Goal: Task Accomplishment & Management: Complete application form

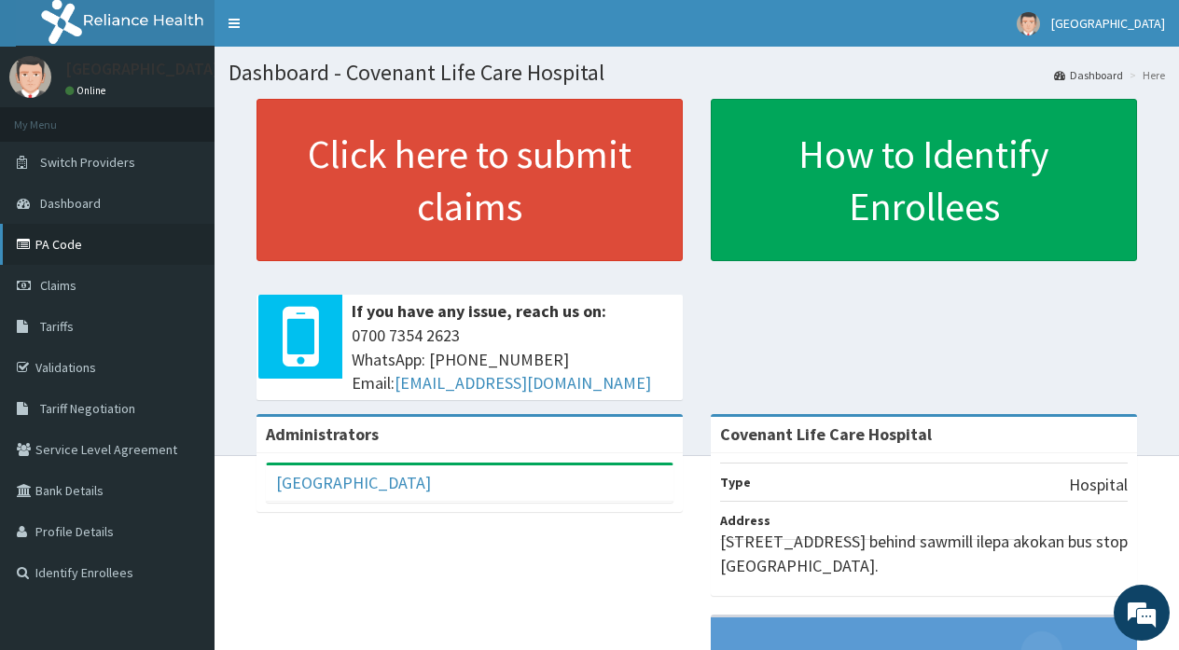
click at [76, 244] on link "PA Code" at bounding box center [107, 244] width 214 height 41
click at [218, 285] on section "Click here to submit claims If you have any issue, reach us on: [PHONE_NUMBER] …" at bounding box center [696, 201] width 964 height 233
click at [219, 285] on section "Click here to submit claims If you have any issue, reach us on: [PHONE_NUMBER] …" at bounding box center [696, 201] width 964 height 233
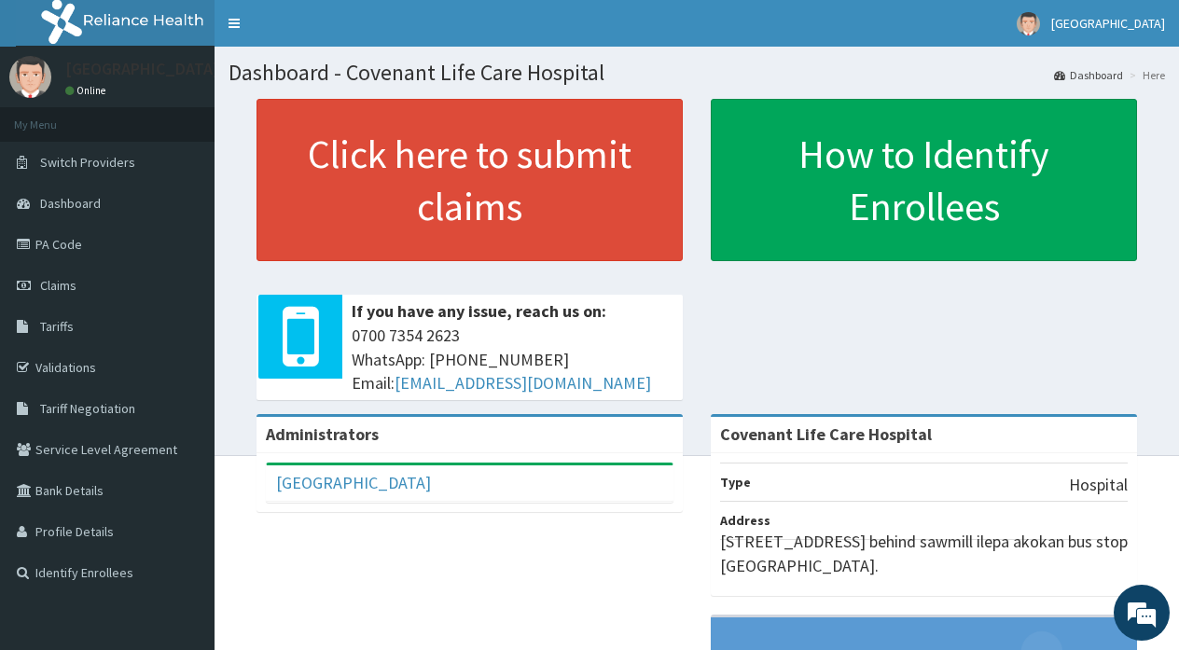
click at [219, 285] on section "Click here to submit claims If you have any issue, reach us on: [PHONE_NUMBER] …" at bounding box center [696, 201] width 964 height 233
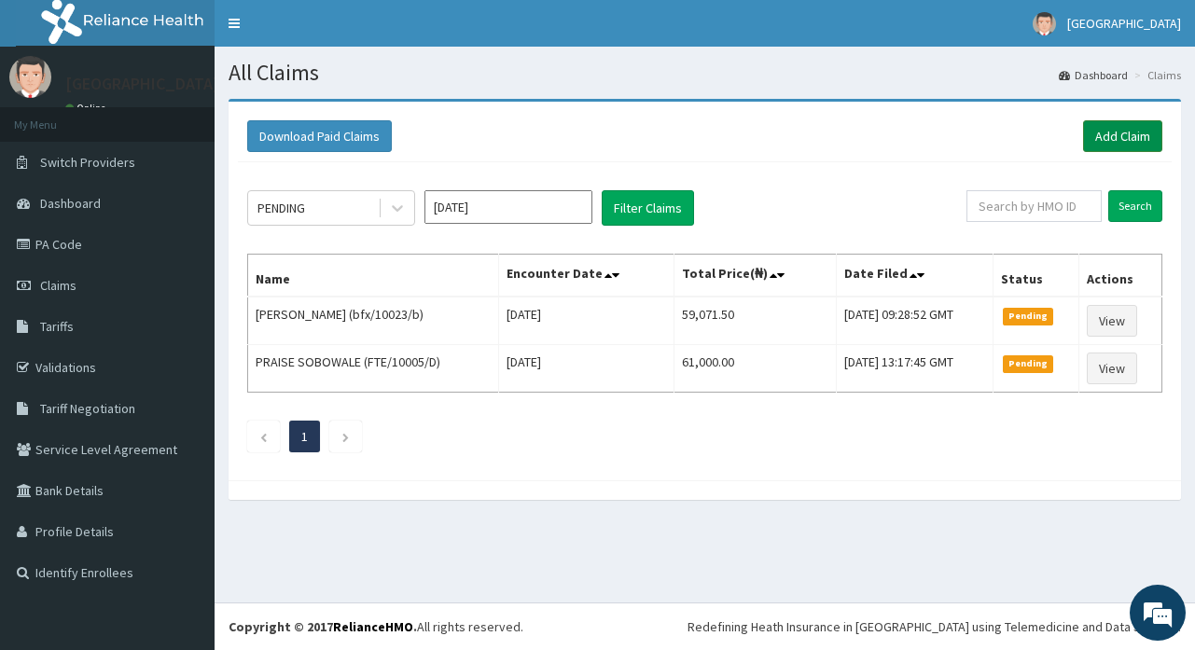
click at [1116, 134] on link "Add Claim" at bounding box center [1122, 136] width 79 height 32
click at [717, 214] on div "PENDING Oct 2025 Filter Claims" at bounding box center [606, 207] width 719 height 35
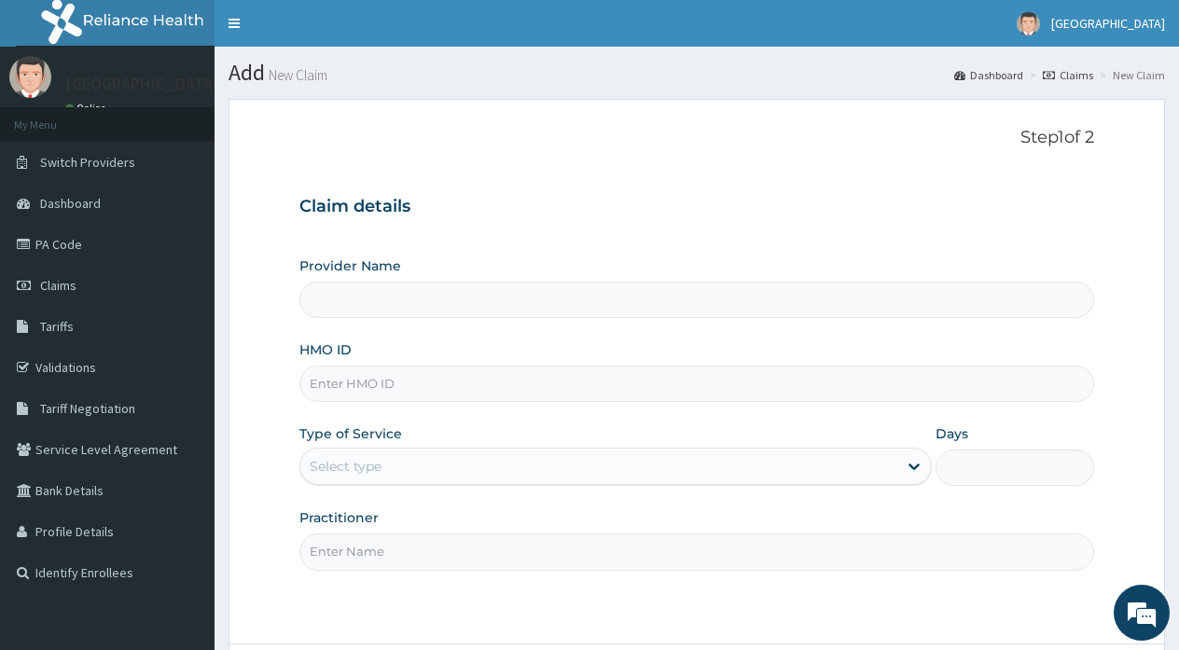
type input "Covenant Life Care Hospital"
click at [366, 382] on input "HMO ID" at bounding box center [696, 384] width 795 height 36
type input "bfx/10023/a"
click at [415, 466] on div "Select type" at bounding box center [598, 466] width 597 height 30
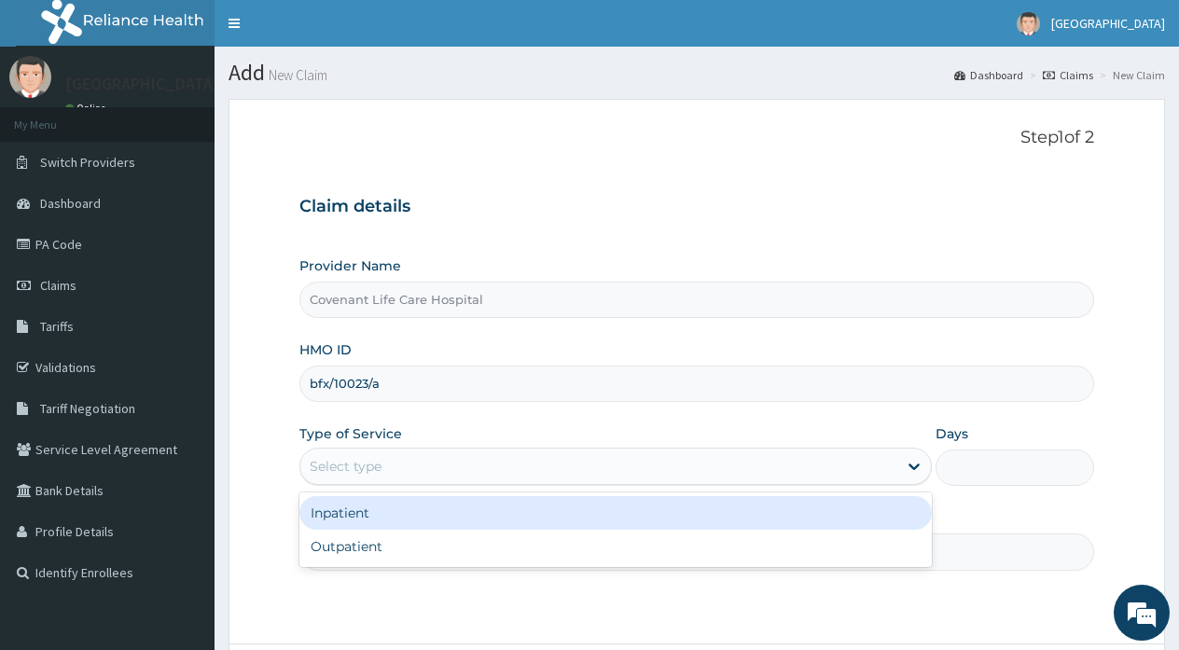
click at [363, 518] on div "Inpatient" at bounding box center [615, 513] width 632 height 34
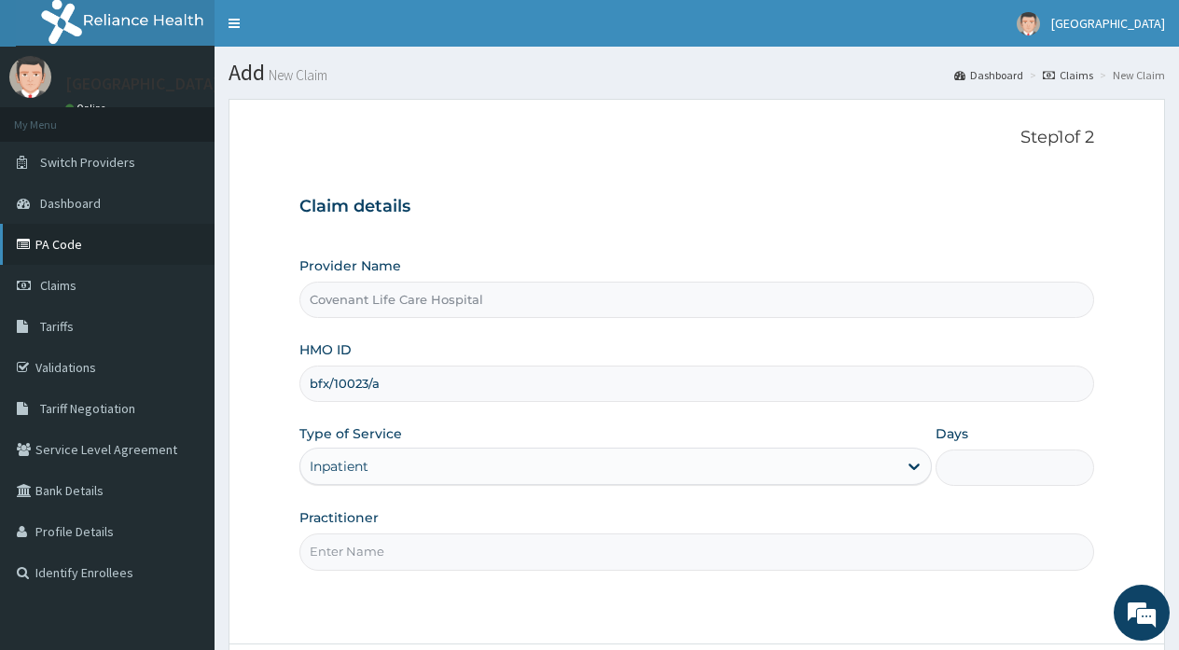
click at [78, 249] on link "PA Code" at bounding box center [107, 244] width 214 height 41
